Goal: Transaction & Acquisition: Book appointment/travel/reservation

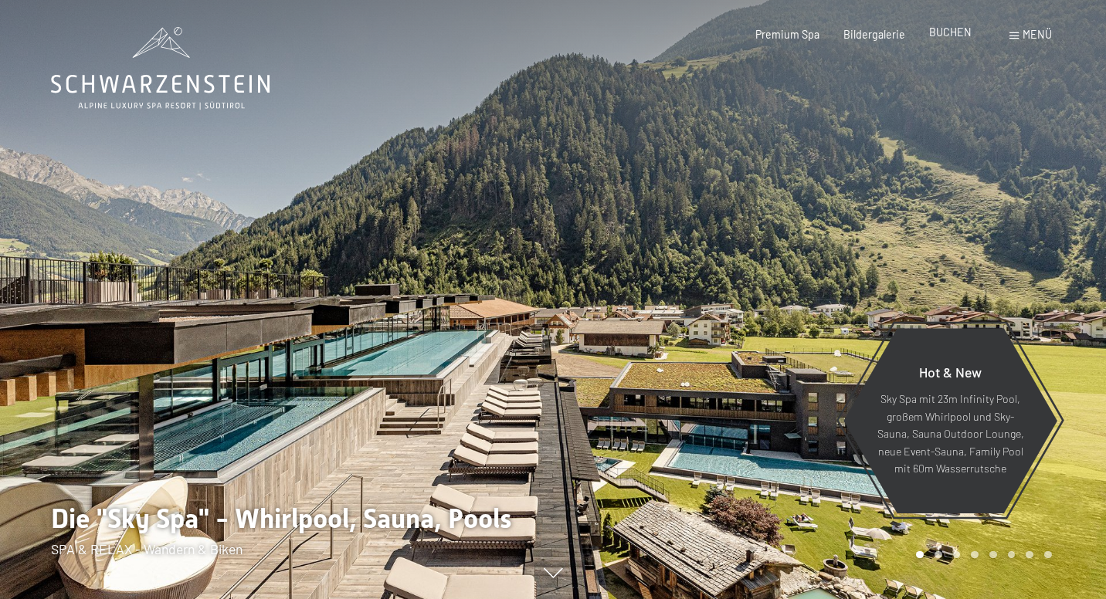
click at [959, 37] on span "BUCHEN" at bounding box center [950, 31] width 42 height 13
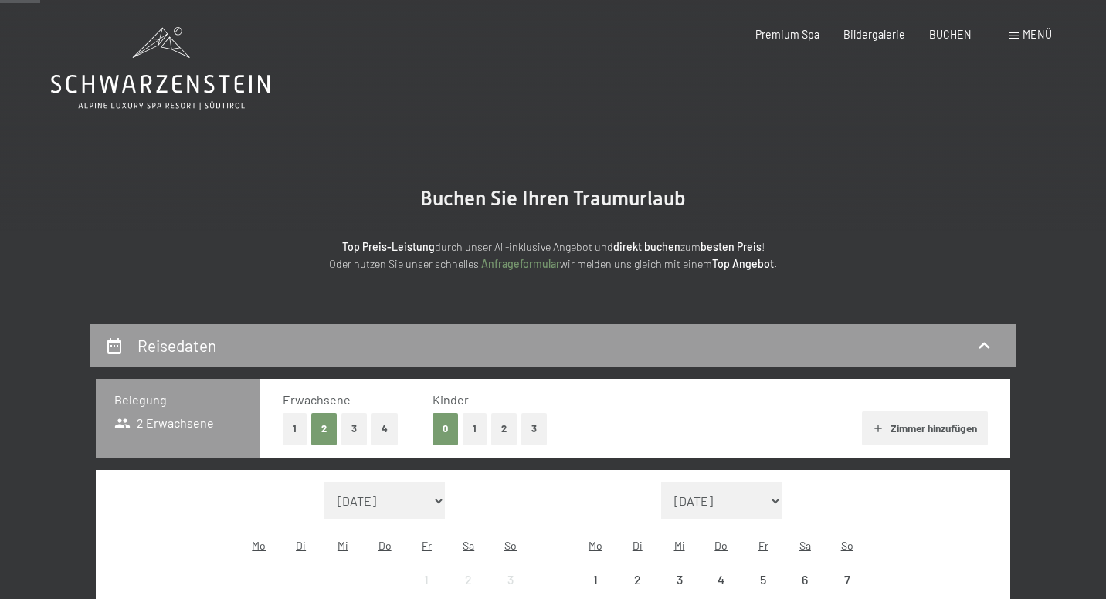
scroll to position [354, 0]
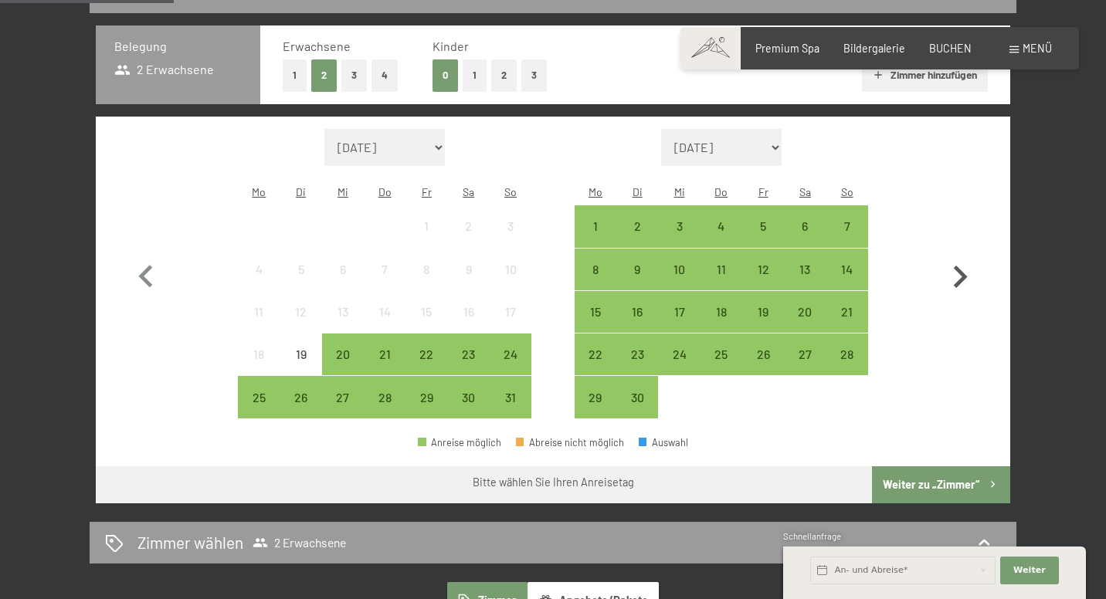
click at [963, 256] on icon "button" at bounding box center [960, 277] width 45 height 45
select select "2025-09-01"
select select "2025-10-01"
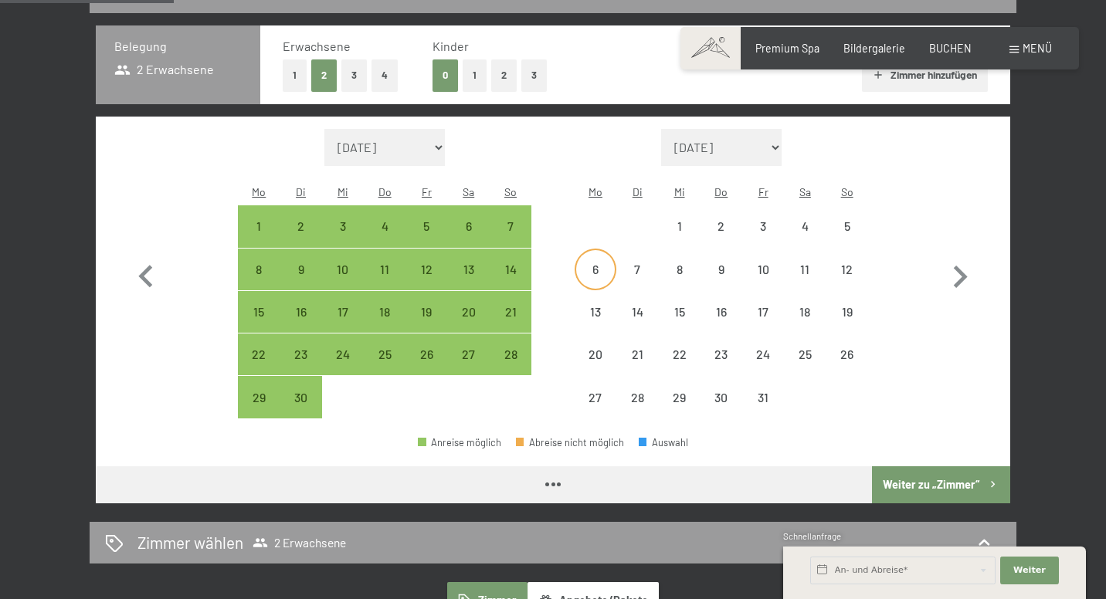
select select "2025-09-01"
select select "2025-10-01"
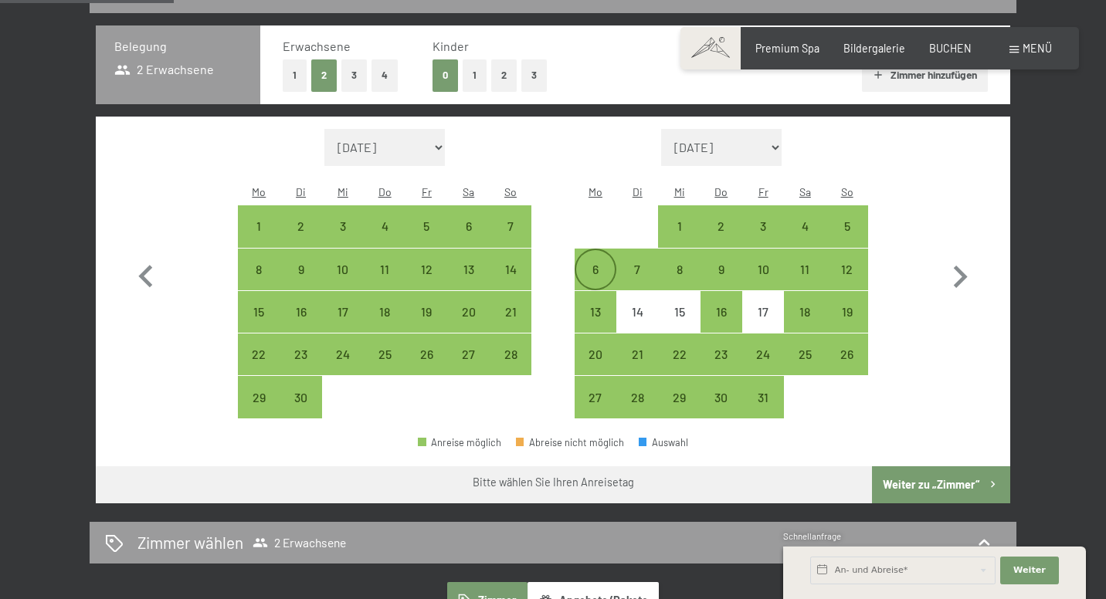
click at [595, 263] on div "6" at bounding box center [595, 282] width 39 height 39
select select "2025-09-01"
select select "2025-10-01"
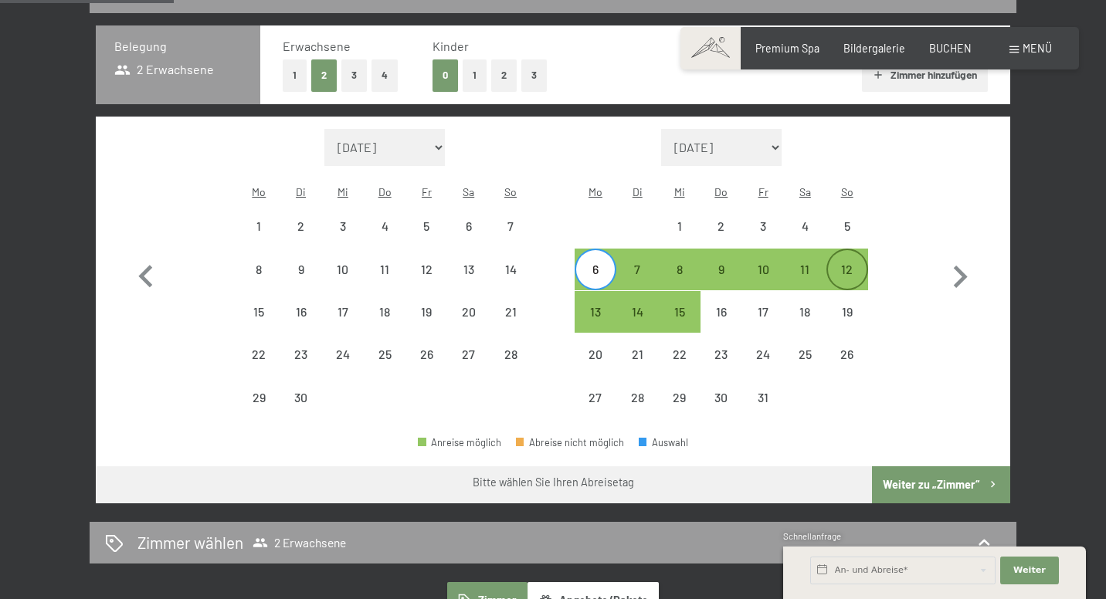
click at [849, 263] on div "12" at bounding box center [847, 282] width 39 height 39
select select "2025-09-01"
select select "2025-10-01"
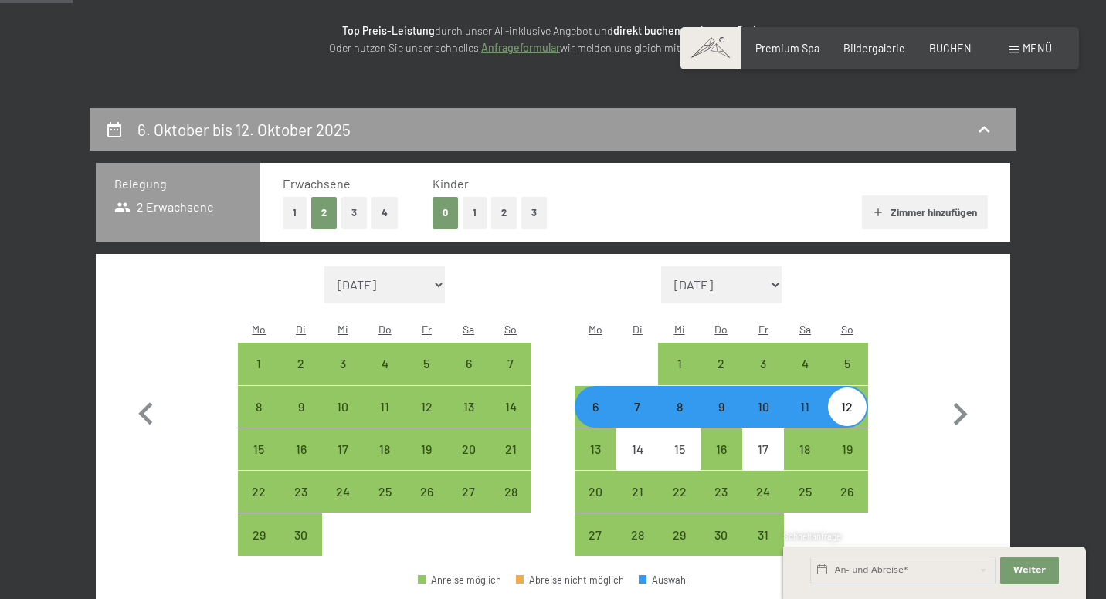
scroll to position [216, 0]
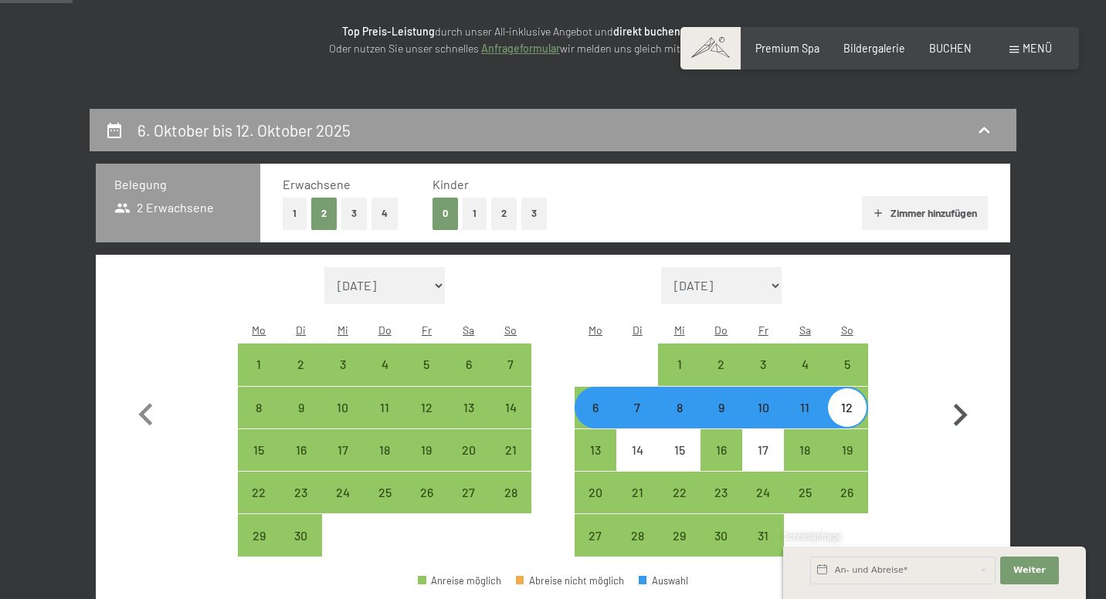
click at [961, 402] on icon "button" at bounding box center [960, 415] width 45 height 45
select select "2025-10-01"
select select "2025-11-01"
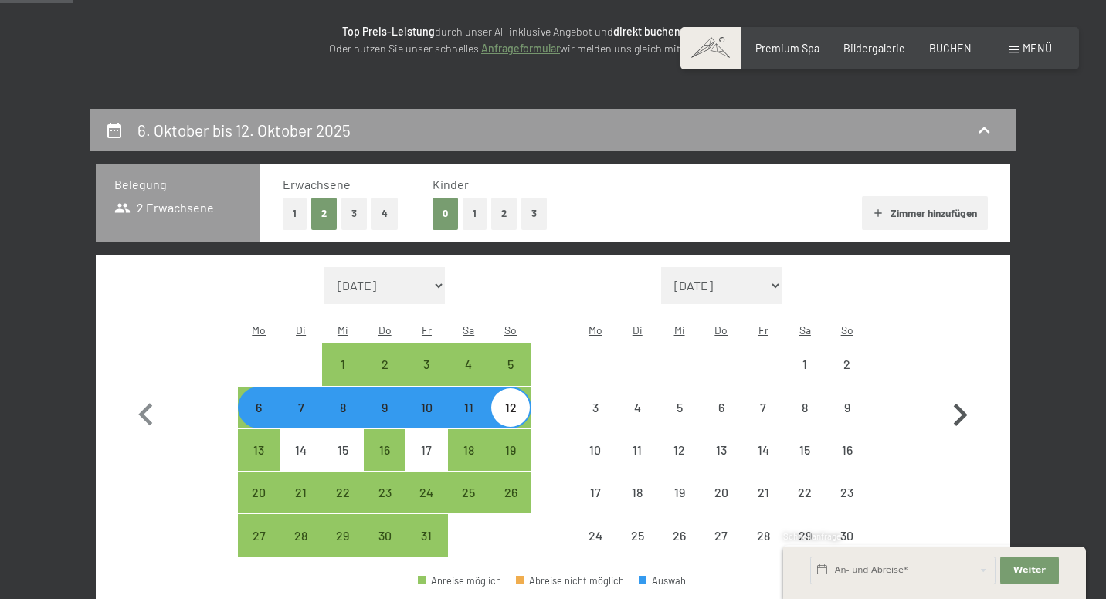
click at [961, 402] on icon "button" at bounding box center [960, 415] width 45 height 45
select select "2025-11-01"
select select "2025-12-01"
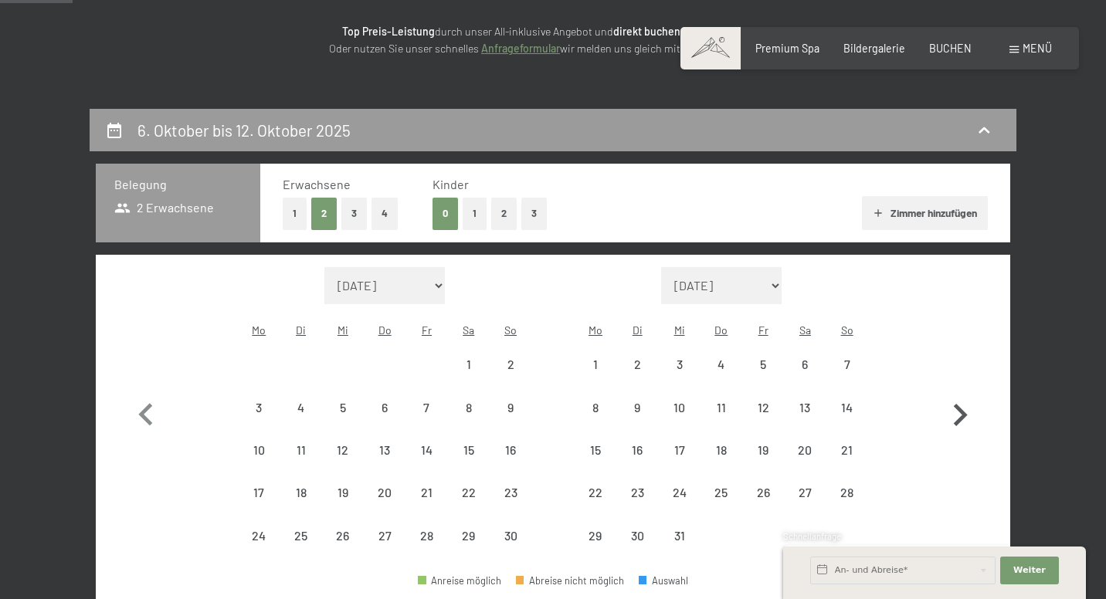
select select "2025-11-01"
select select "2025-12-01"
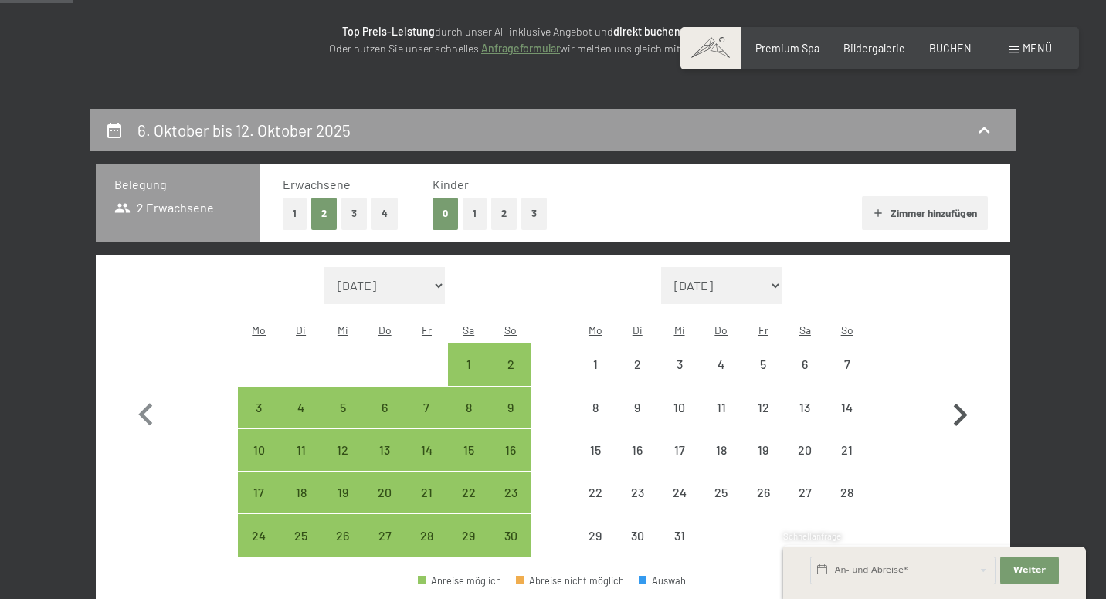
select select "2025-11-01"
select select "2025-12-01"
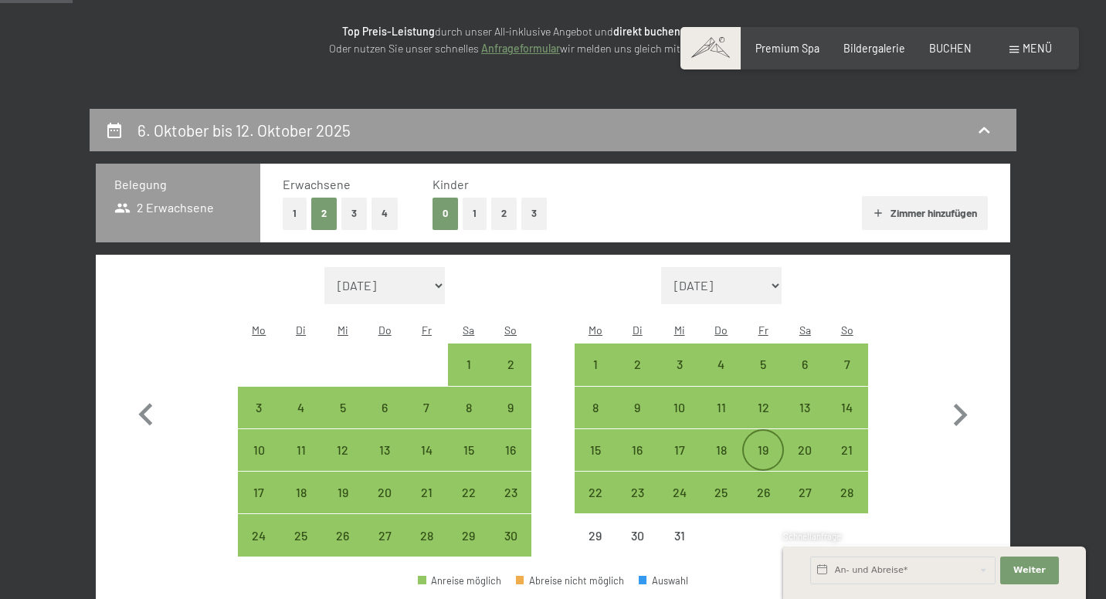
click at [769, 444] on div "19" at bounding box center [763, 463] width 39 height 39
select select "2025-11-01"
select select "2025-12-01"
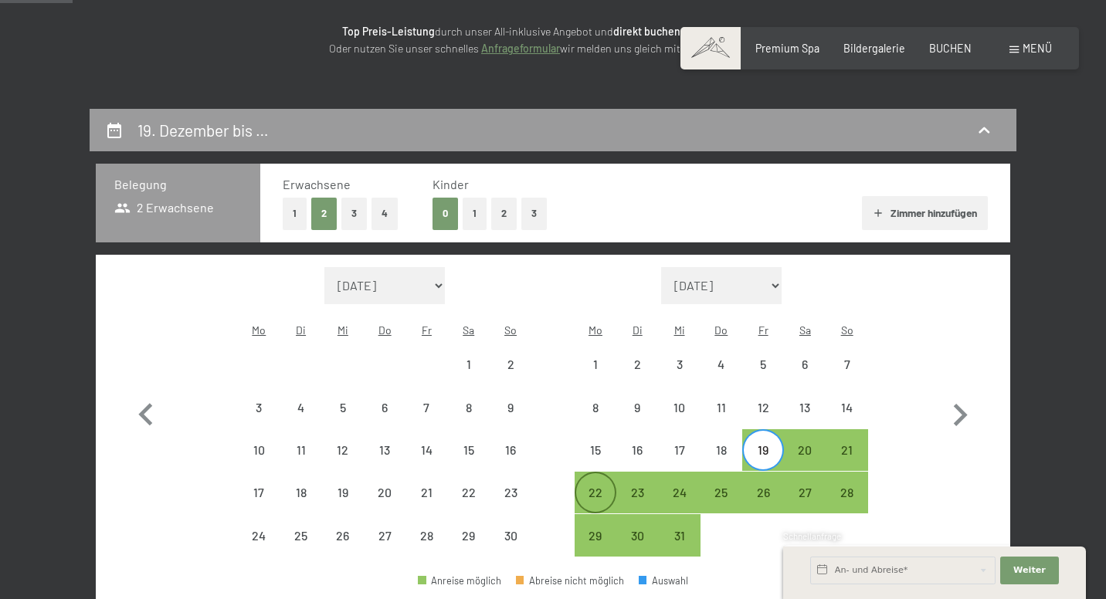
click at [589, 487] on div "22" at bounding box center [595, 506] width 39 height 39
select select "2025-11-01"
select select "2025-12-01"
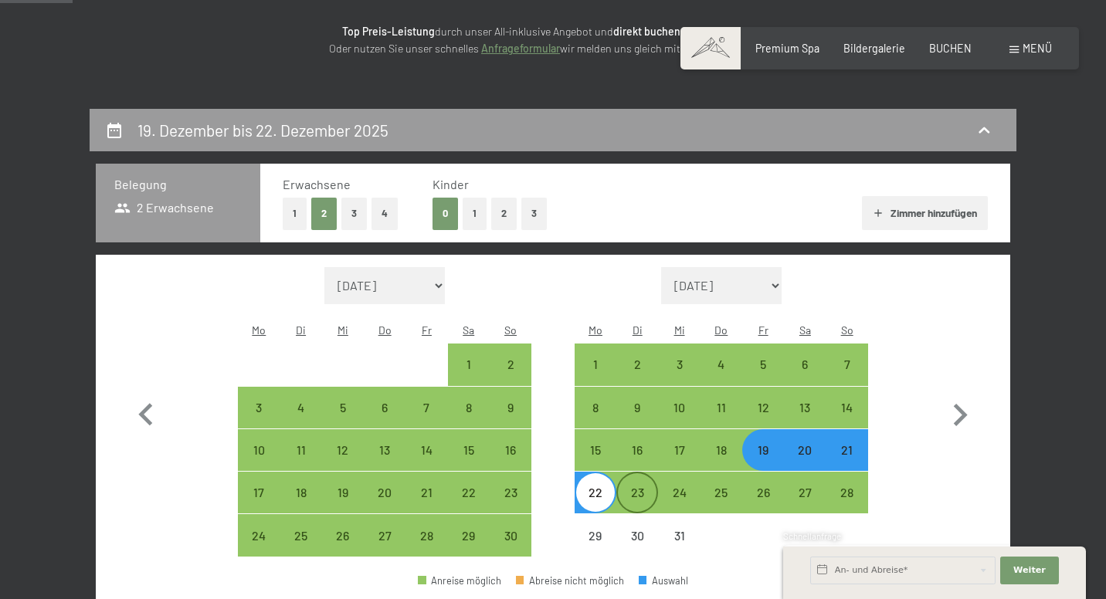
click at [630, 487] on div "23" at bounding box center [637, 506] width 39 height 39
select select "2025-11-01"
select select "2025-12-01"
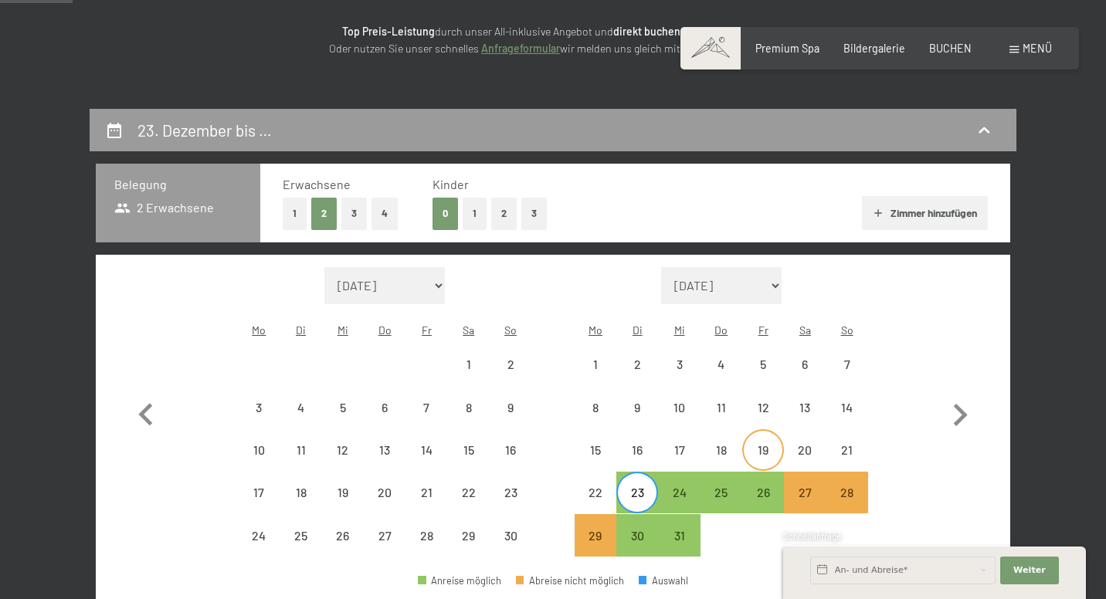
click at [766, 444] on div "19" at bounding box center [763, 463] width 39 height 39
select select "2025-11-01"
select select "2025-12-01"
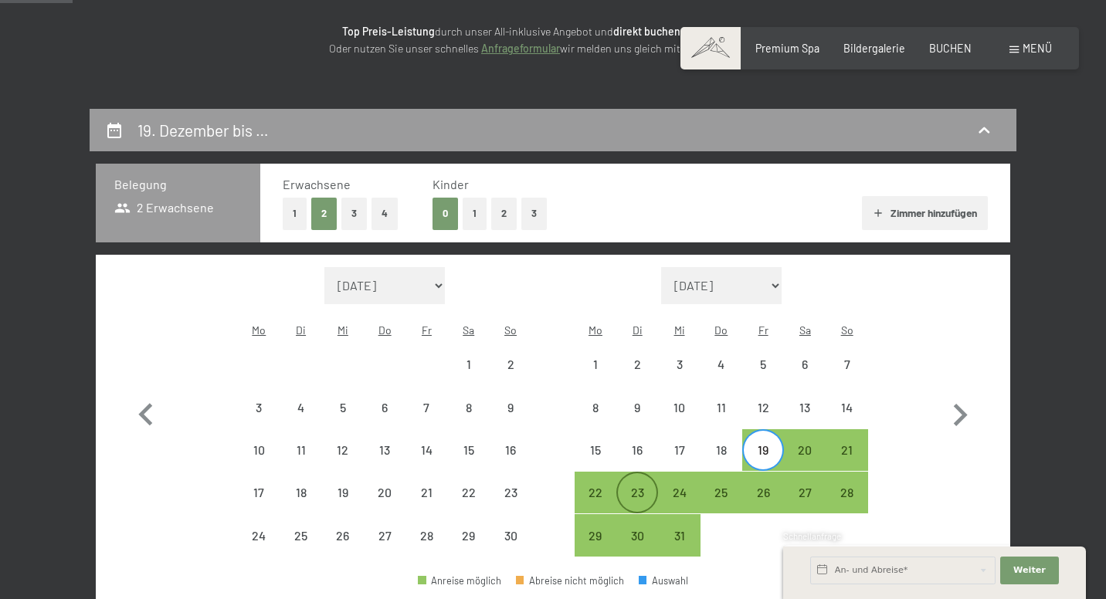
click at [647, 487] on div "23" at bounding box center [637, 506] width 39 height 39
select select "2025-11-01"
select select "2025-12-01"
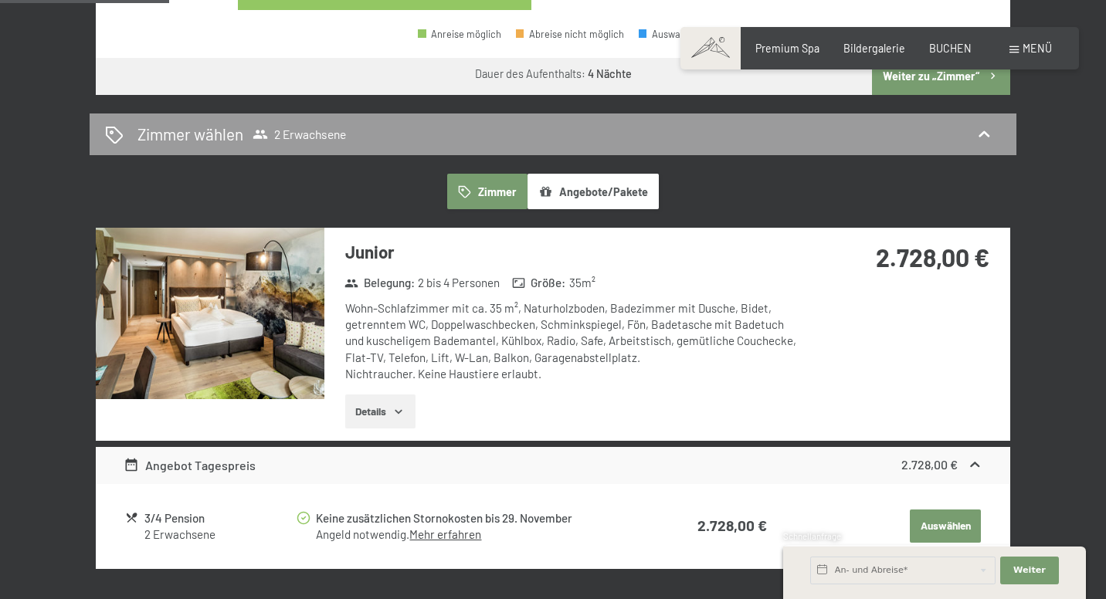
scroll to position [764, 0]
